Goal: Information Seeking & Learning: Compare options

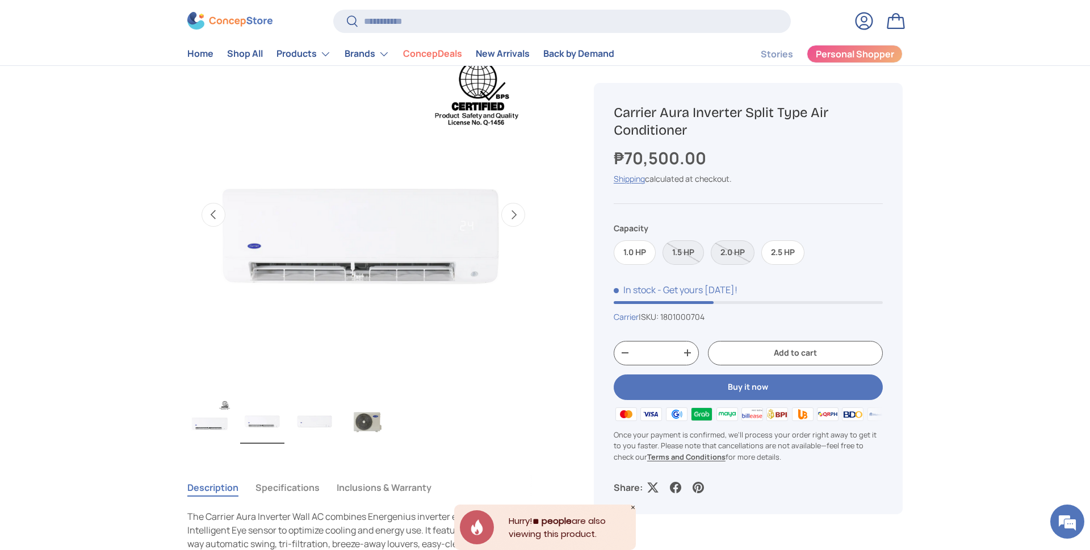
scroll to position [0, 358]
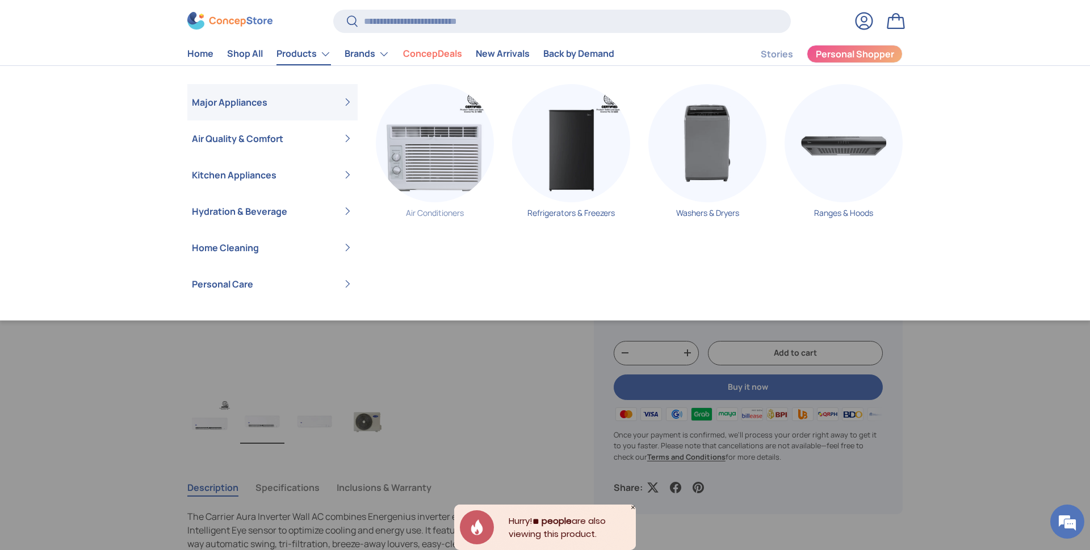
click at [441, 160] on img "Primary" at bounding box center [435, 143] width 118 height 118
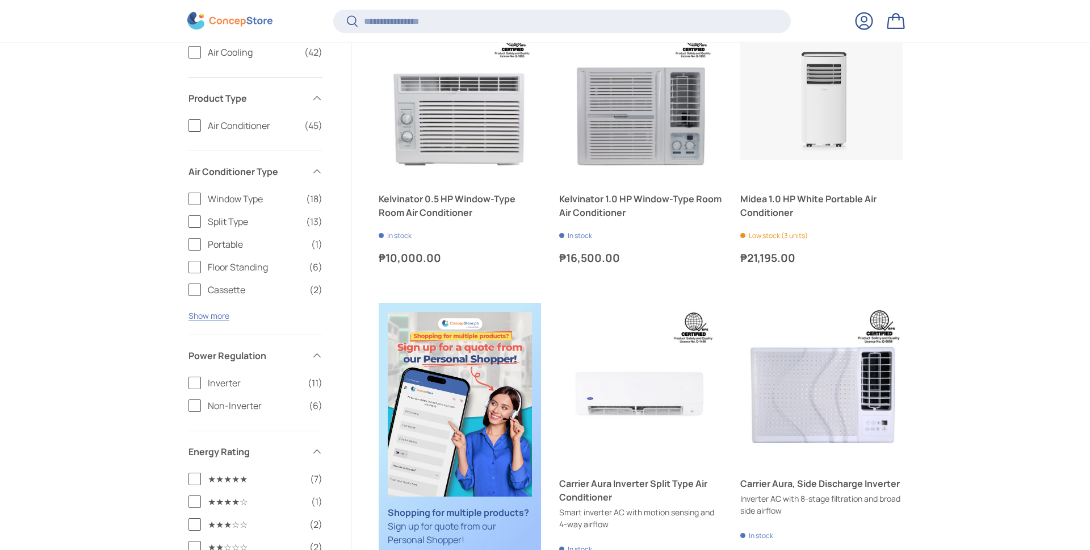
scroll to position [273, 0]
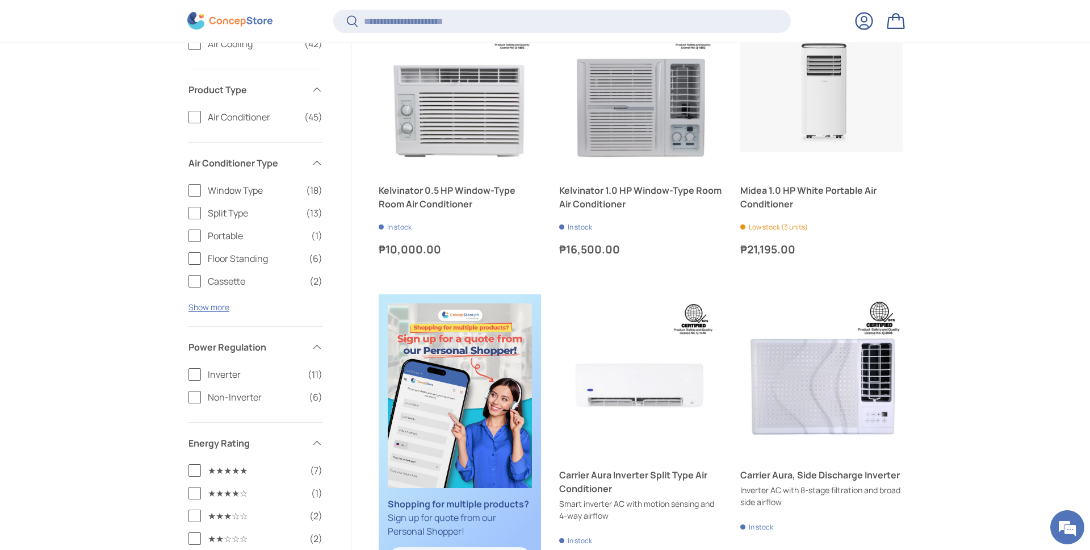
click at [197, 215] on label "Split Type (13)" at bounding box center [256, 213] width 134 height 14
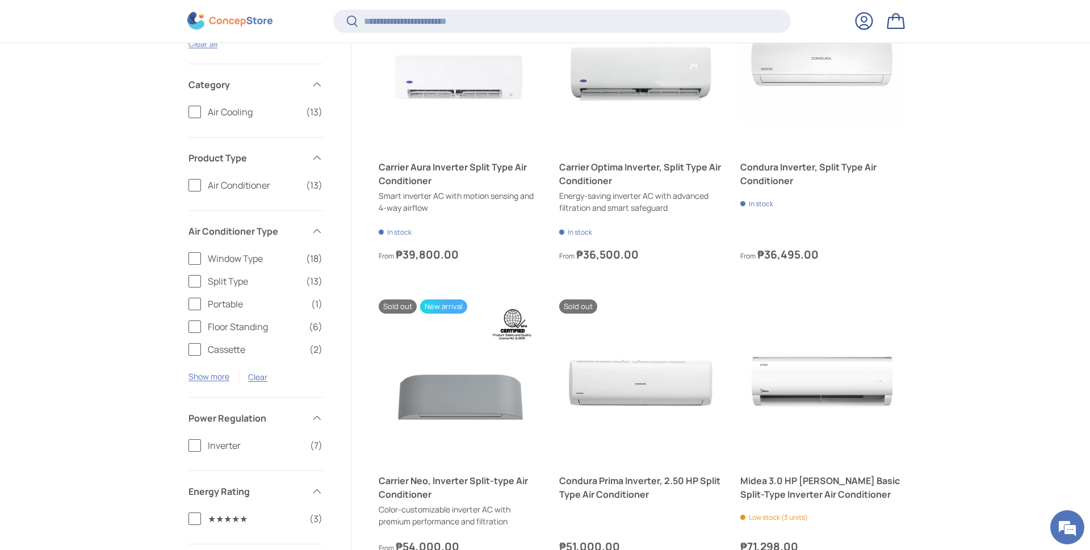
scroll to position [301, 0]
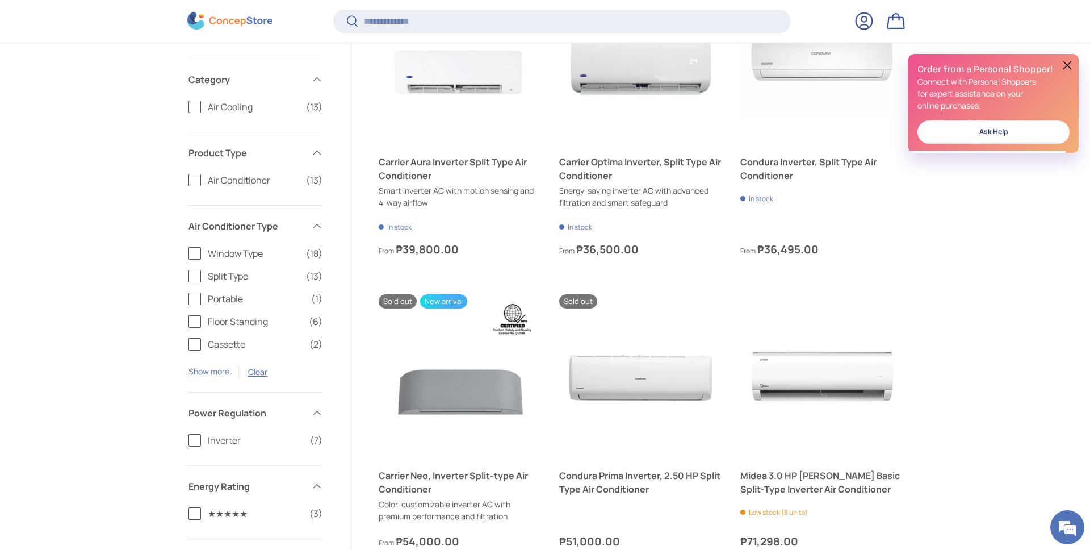
click at [194, 440] on label "Inverter (7)" at bounding box center [256, 440] width 134 height 14
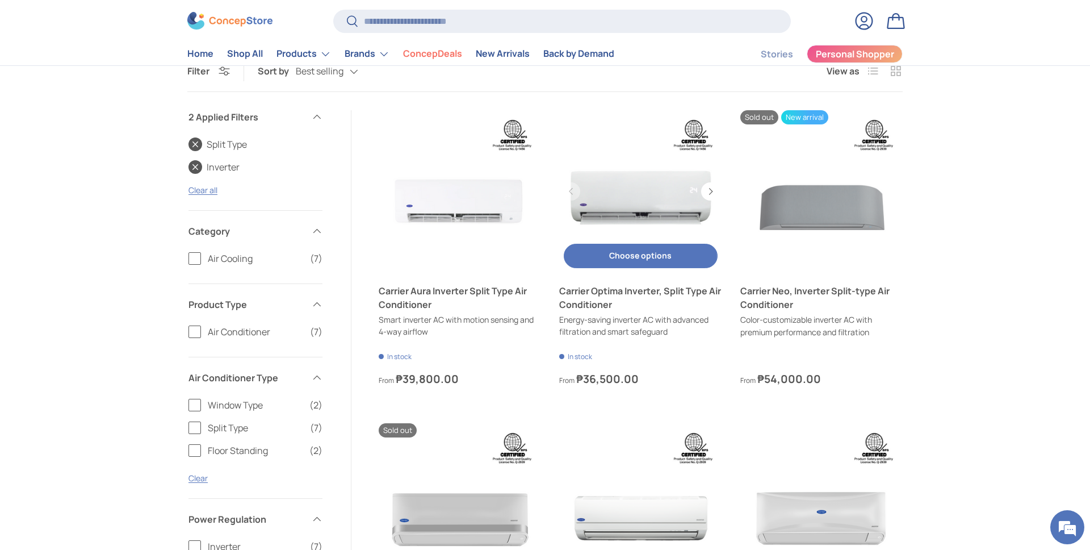
scroll to position [170, 0]
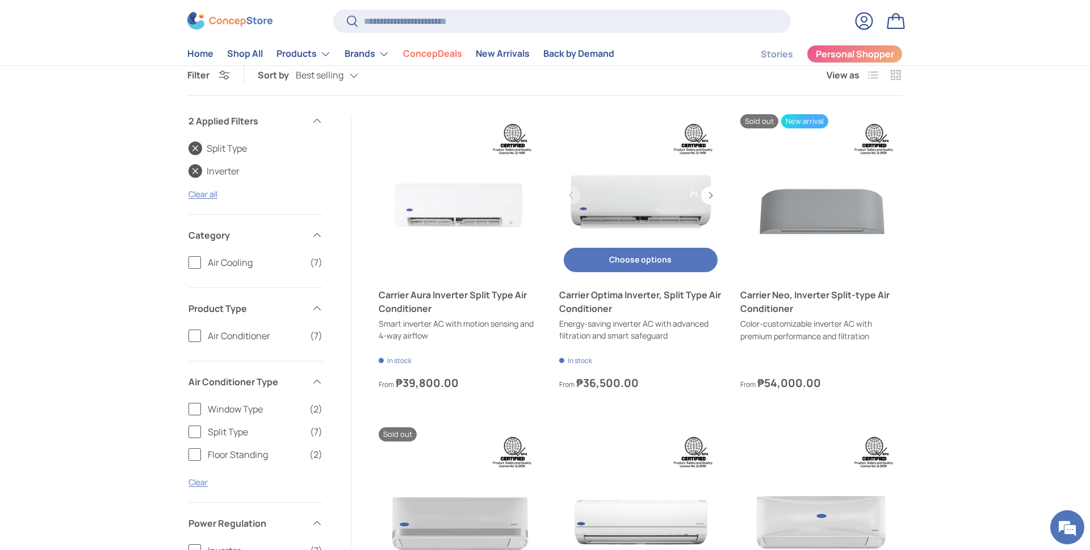
click at [648, 199] on link "Carrier Optima Inverter, Split Type Air Conditioner" at bounding box center [640, 195] width 162 height 162
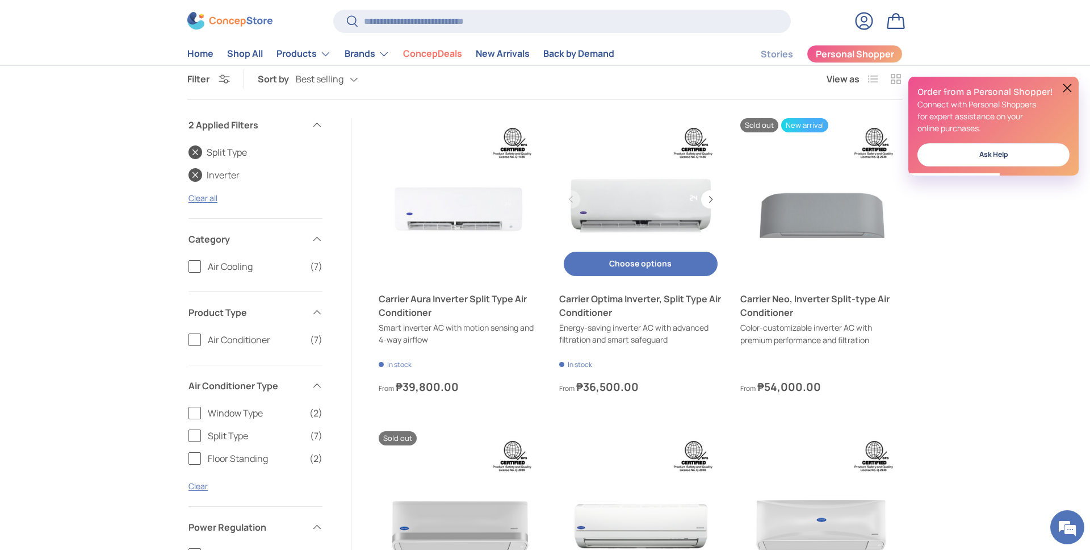
scroll to position [157, 0]
